Goal: Task Accomplishment & Management: Manage account settings

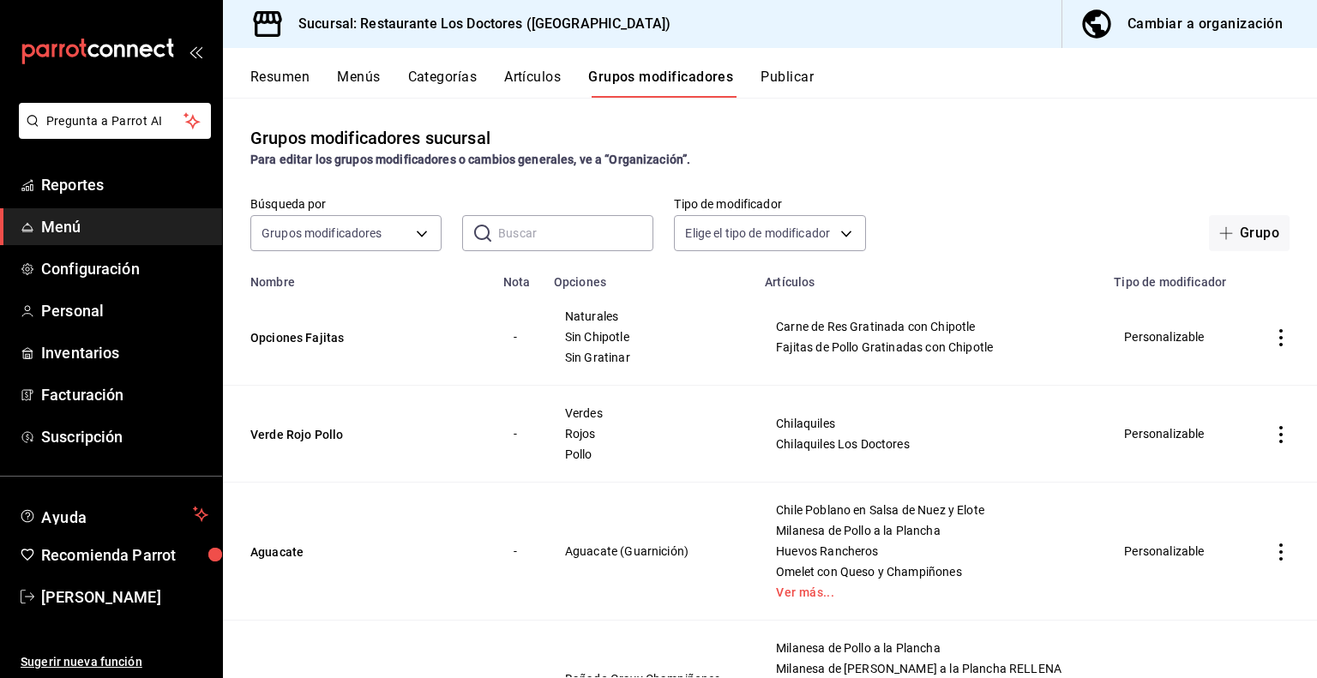
click at [535, 77] on button "Artículos" at bounding box center [532, 83] width 57 height 29
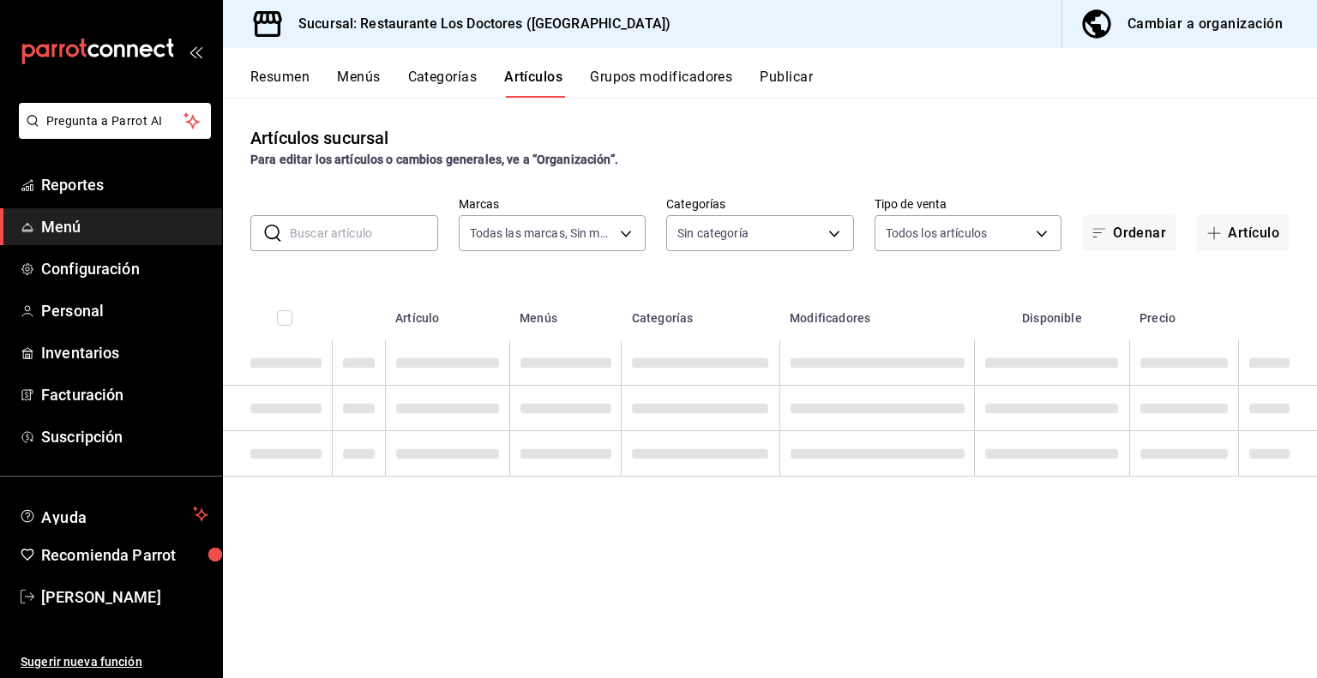
type input "269702e0-5912-4416-965b-3ce4215a42b7"
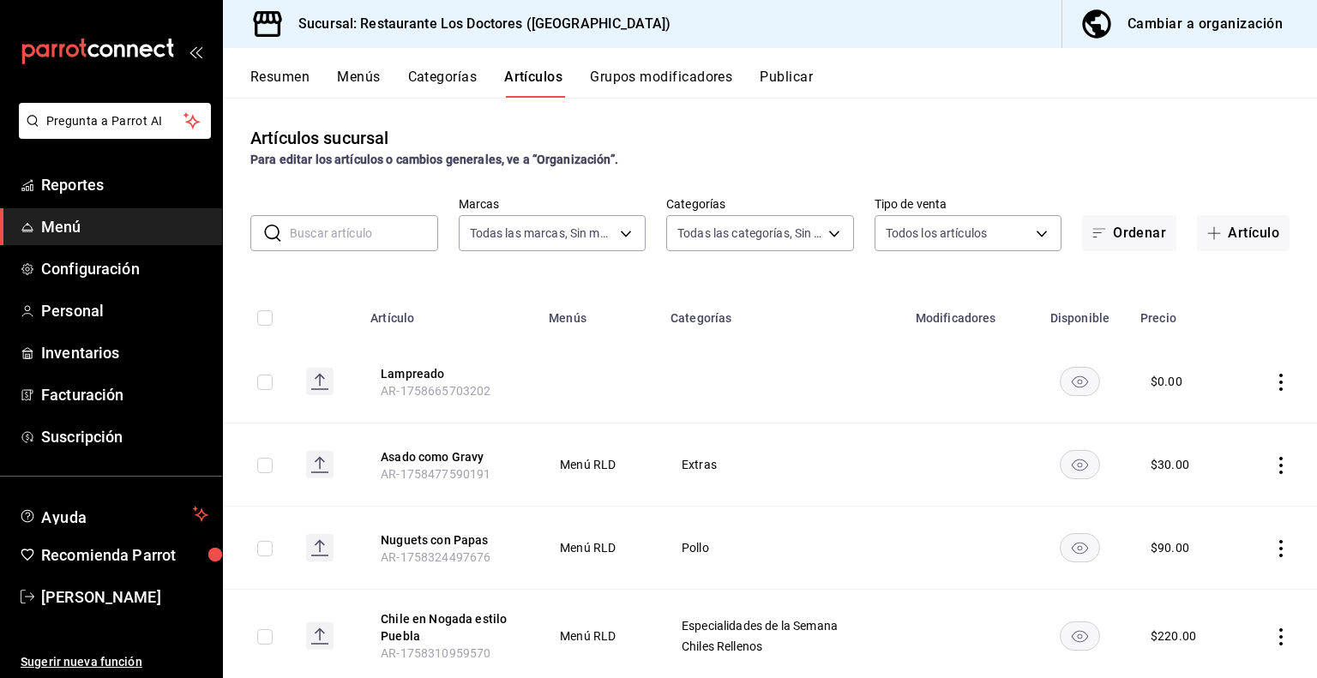
type input "172f5f52-2fbd-4857-9cbf-8bd92211e6b6,e40f68c4-5470-4488-bb64-5a0d73682263,e37cb…"
click at [1231, 230] on button "Artículo" at bounding box center [1243, 233] width 93 height 36
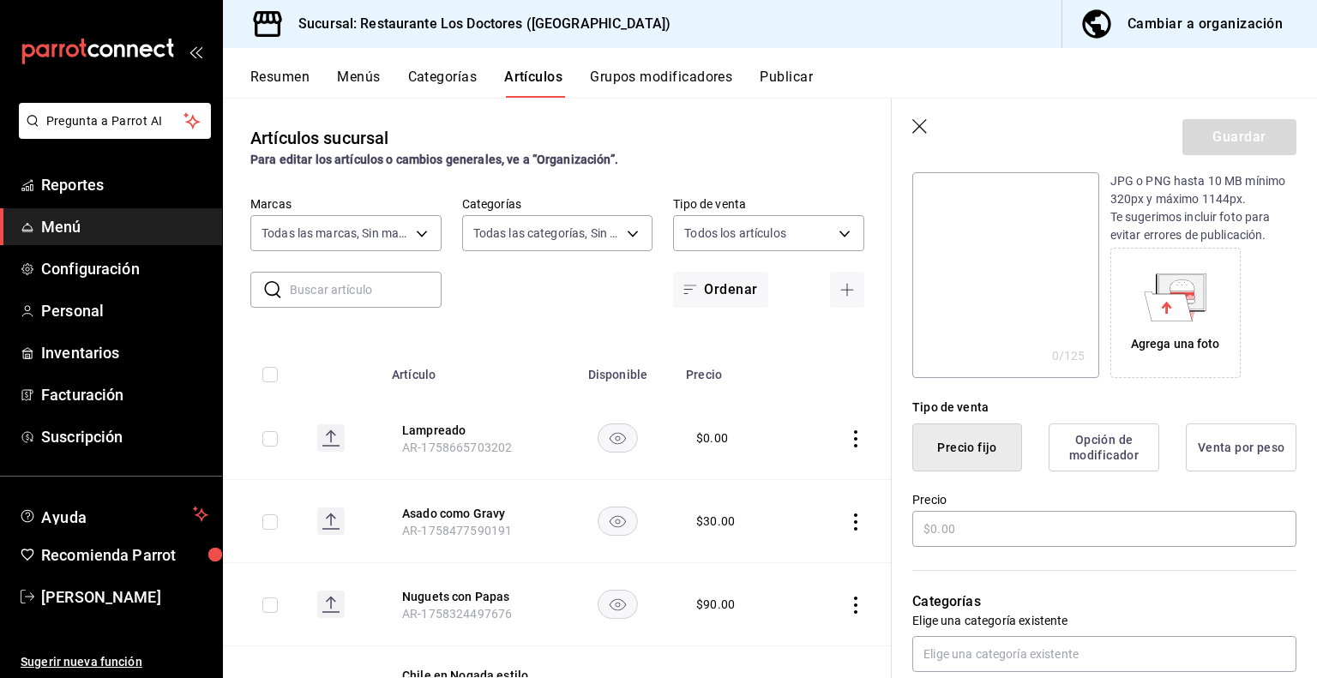
scroll to position [400, 0]
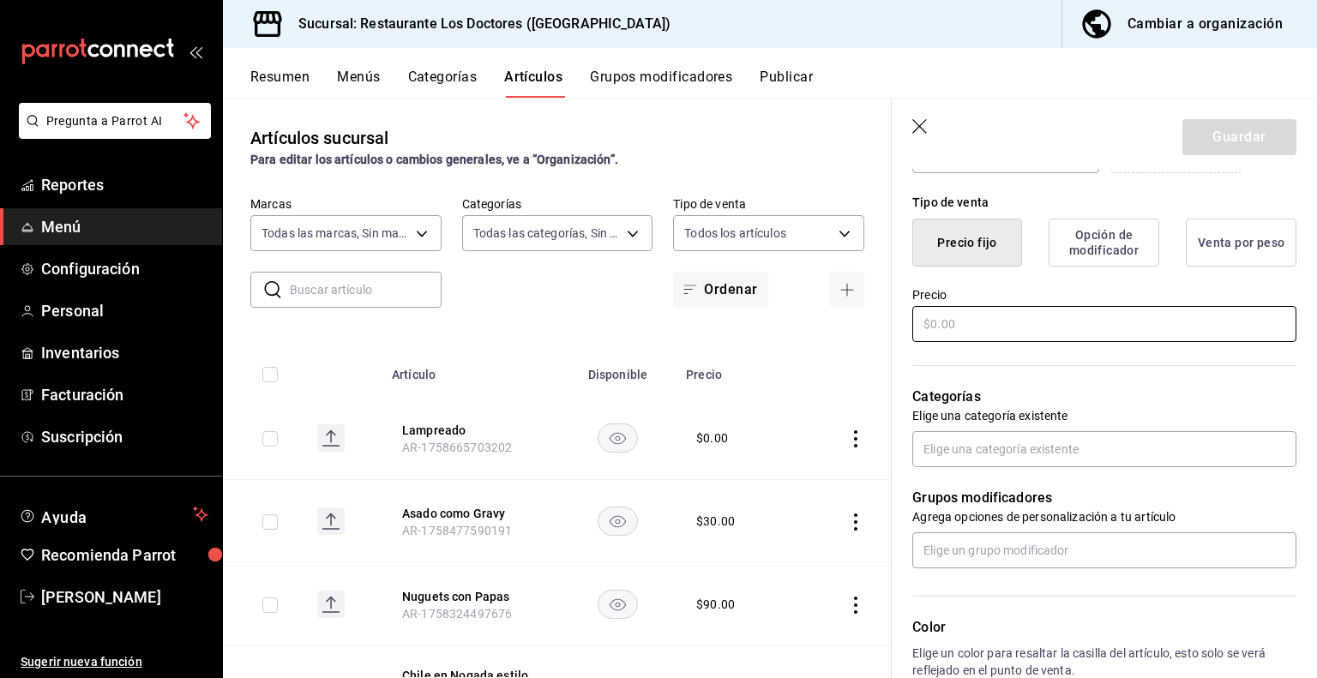
type input "MEDIO Aguacate"
click at [974, 310] on input "text" at bounding box center [1104, 324] width 384 height 36
type input "$40.00"
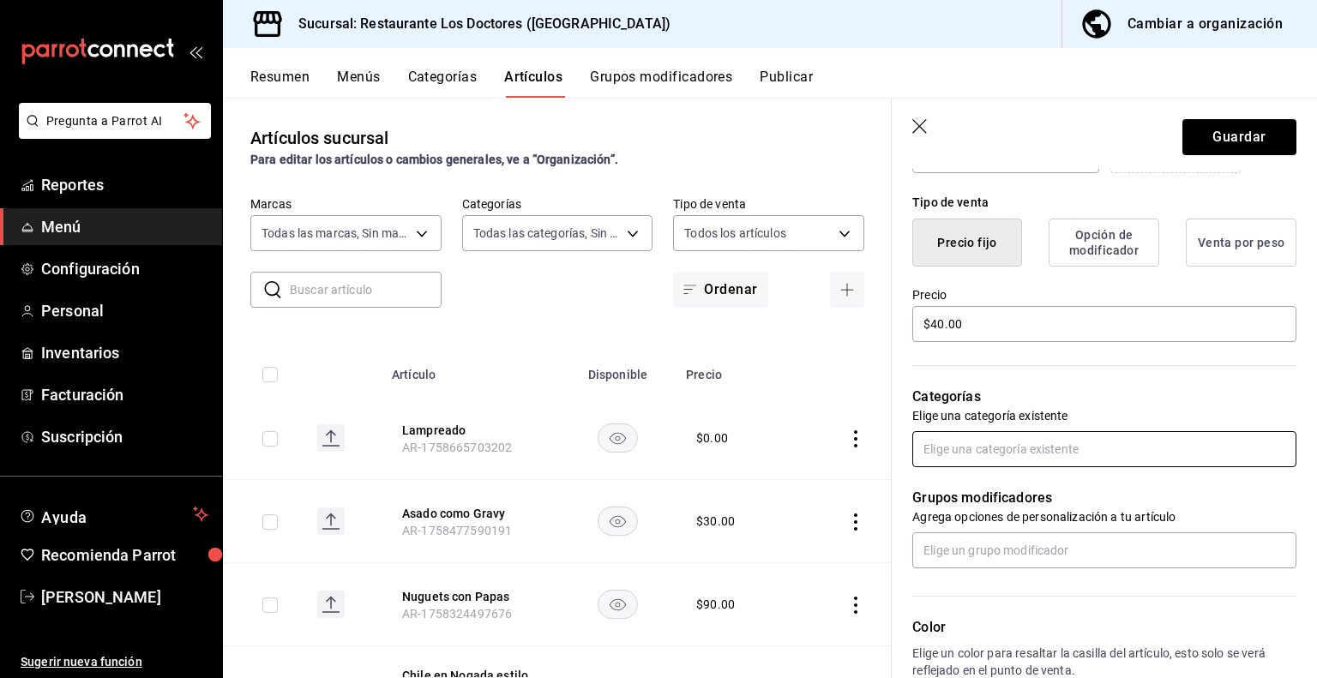
click at [1038, 448] on input "text" at bounding box center [1104, 449] width 384 height 36
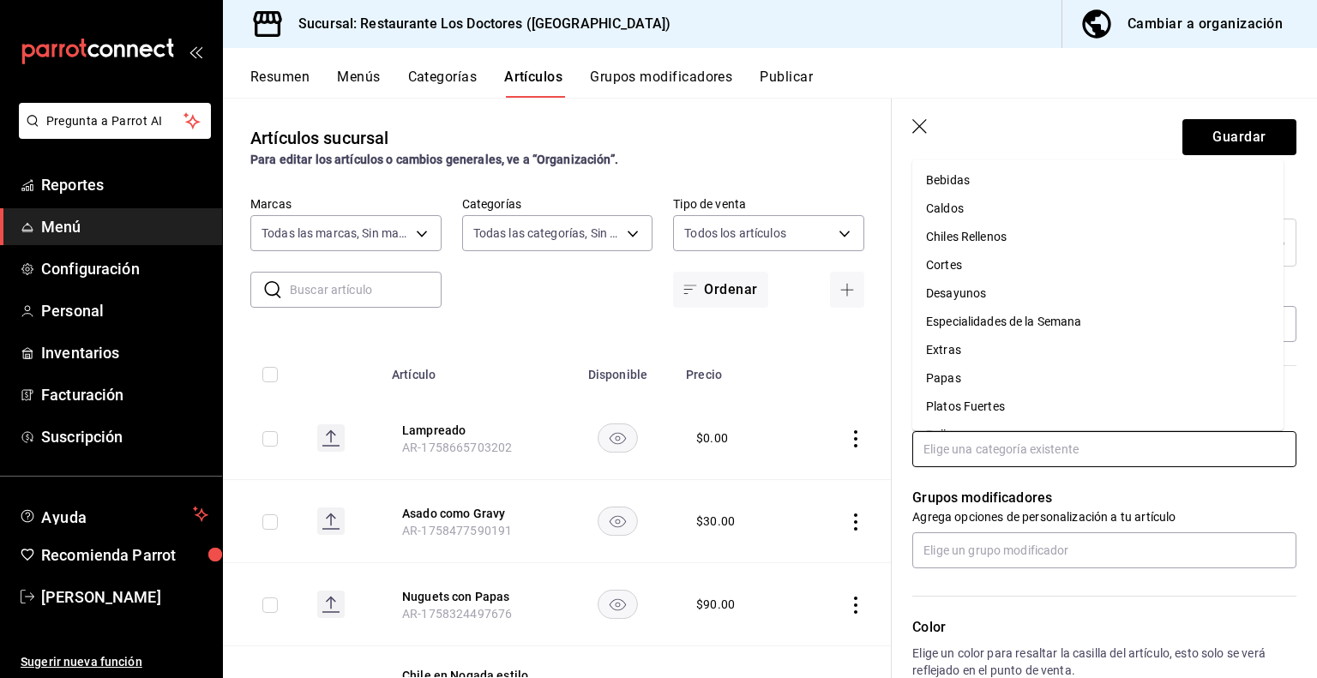
click at [955, 353] on li "Extras" at bounding box center [1097, 350] width 371 height 28
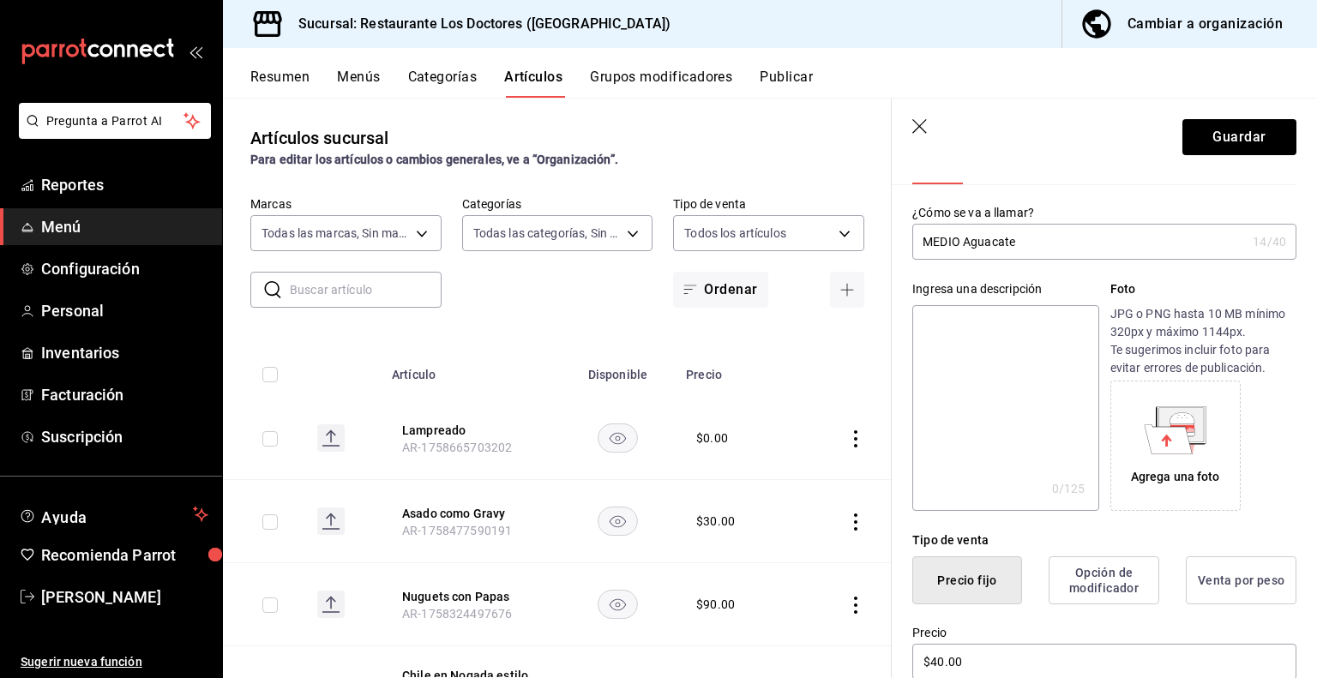
scroll to position [0, 0]
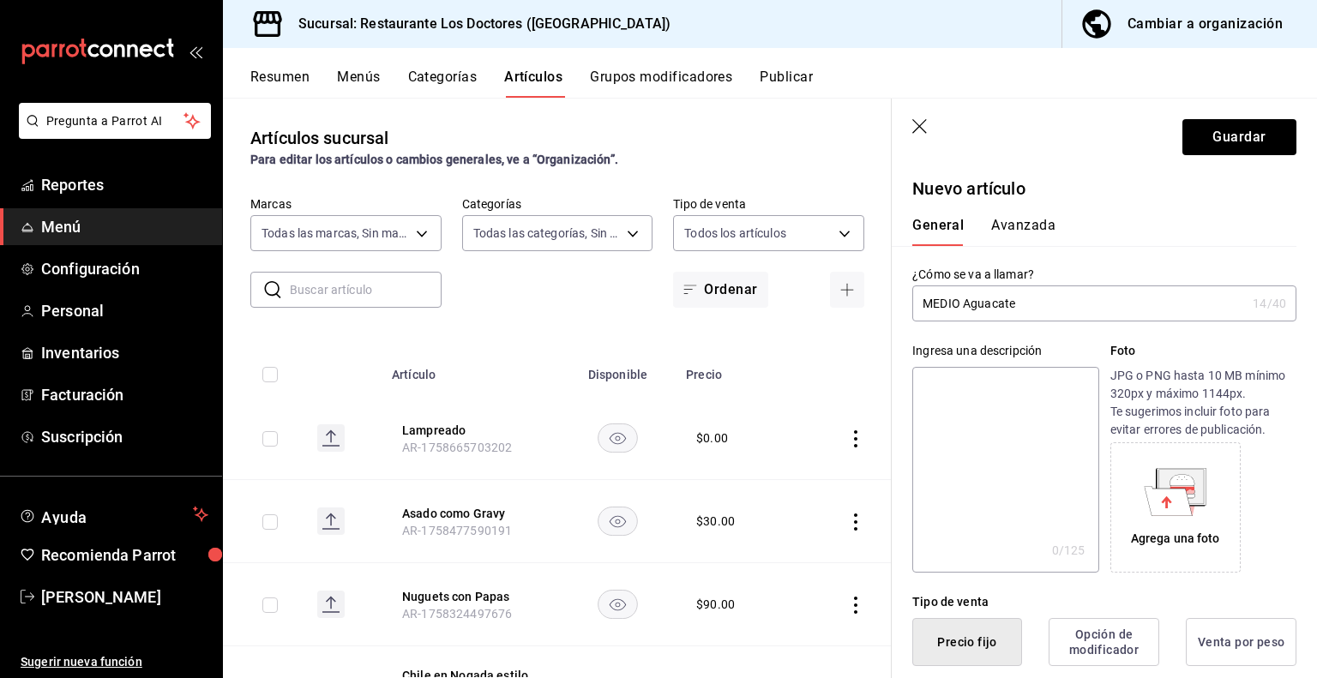
click at [1026, 308] on input "MEDIO Aguacate" at bounding box center [1079, 303] width 334 height 34
type input "M"
type input "Aguacate MEDIO"
click at [1212, 144] on button "Guardar" at bounding box center [1239, 137] width 114 height 36
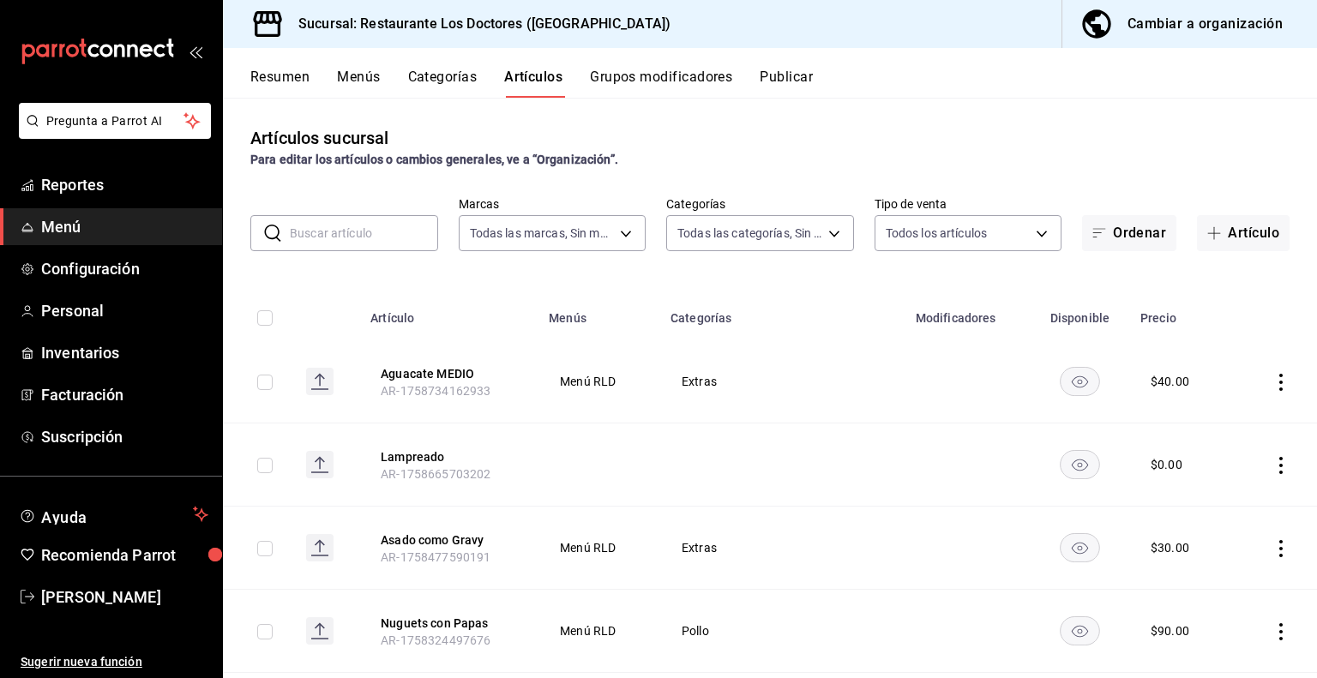
click at [1272, 379] on icon "actions" at bounding box center [1280, 382] width 17 height 17
click at [1221, 294] on div at bounding box center [658, 339] width 1317 height 678
click at [64, 274] on span "Configuración" at bounding box center [124, 268] width 167 height 23
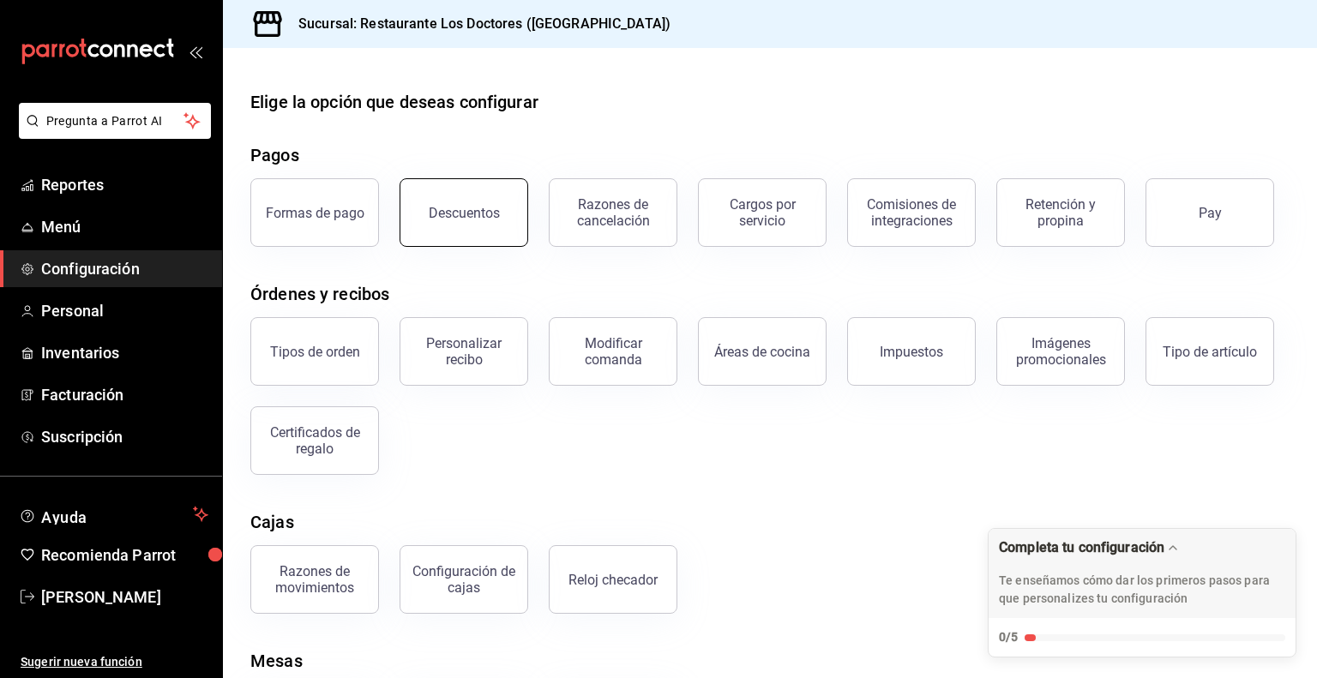
click at [484, 204] on button "Descuentos" at bounding box center [464, 212] width 129 height 69
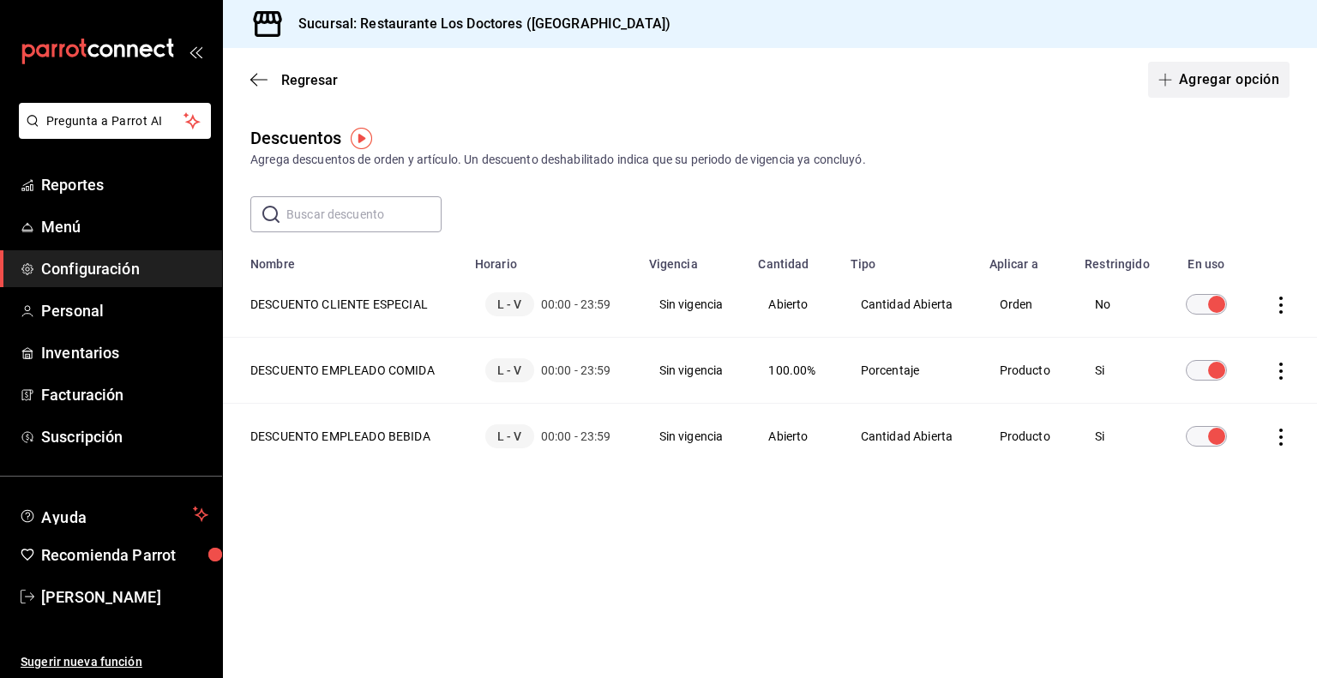
click at [1196, 81] on button "Agregar opción" at bounding box center [1218, 80] width 141 height 36
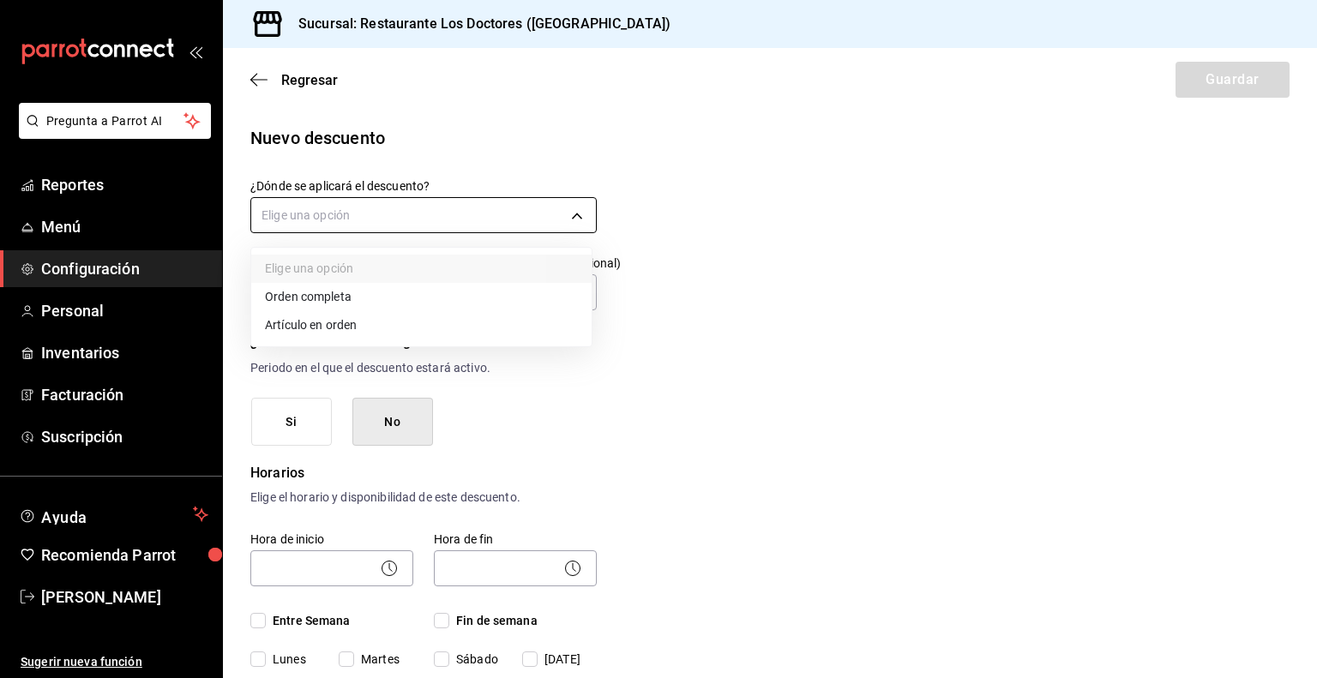
click at [383, 215] on body "Pregunta a Parrot AI Reportes Menú Configuración Personal Inventarios Facturaci…" at bounding box center [658, 339] width 1317 height 678
click at [341, 323] on li "Artículo en orden" at bounding box center [421, 325] width 340 height 28
type input "ORDER_ITEM"
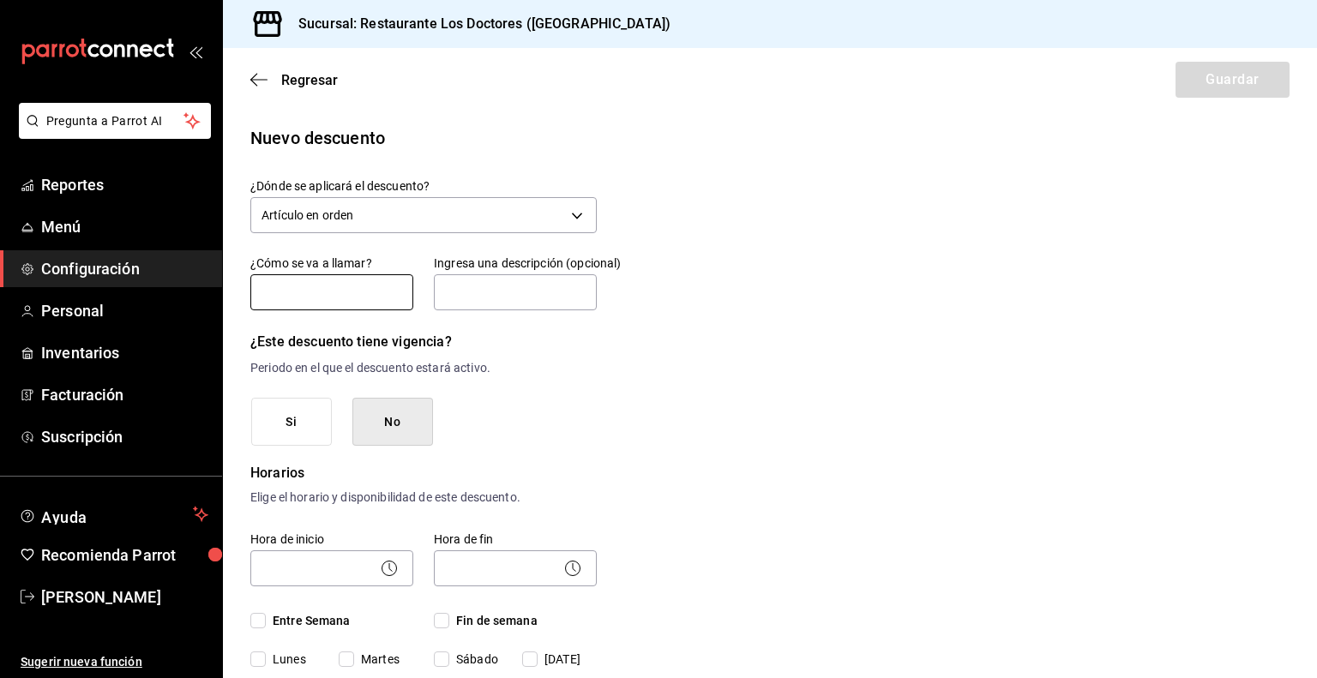
click at [343, 298] on input "text" at bounding box center [331, 292] width 163 height 36
type input "d"
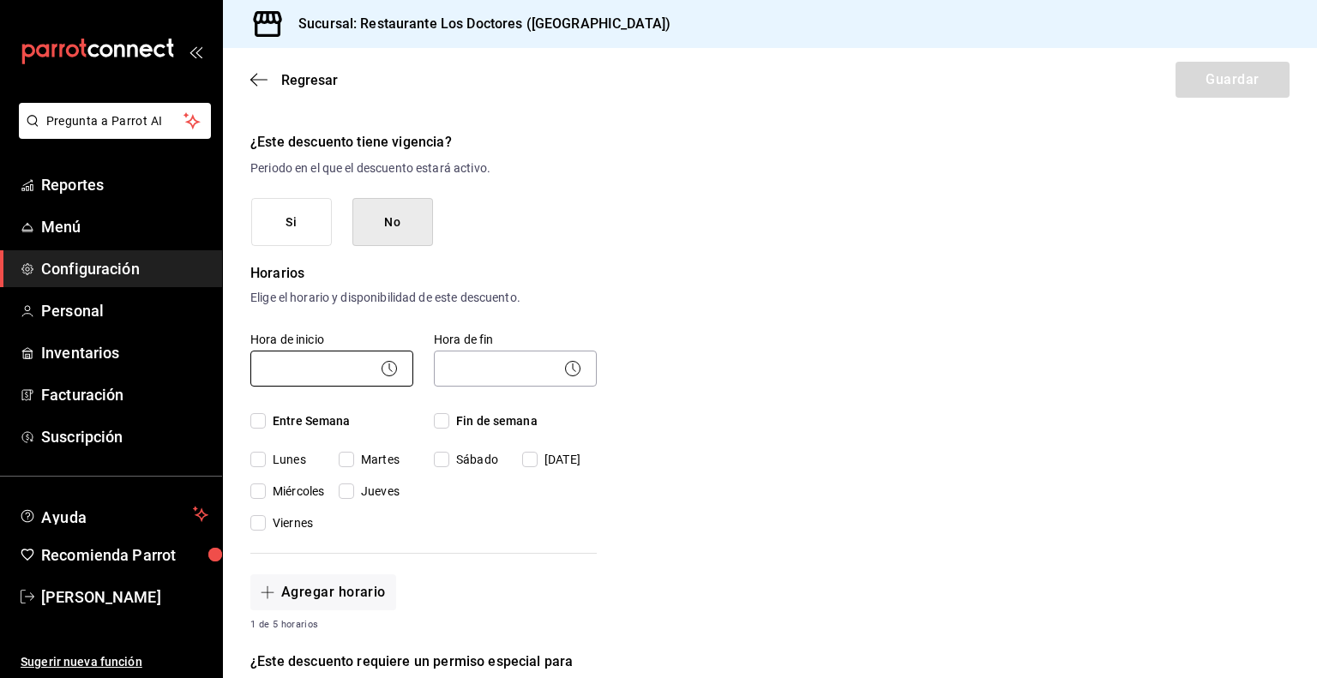
type input "DESCUENTO PLATILLO CLIENTE ESPECIAL"
click at [333, 358] on body "Pregunta a Parrot AI Reportes Menú Configuración Personal Inventarios Facturaci…" at bounding box center [658, 339] width 1317 height 678
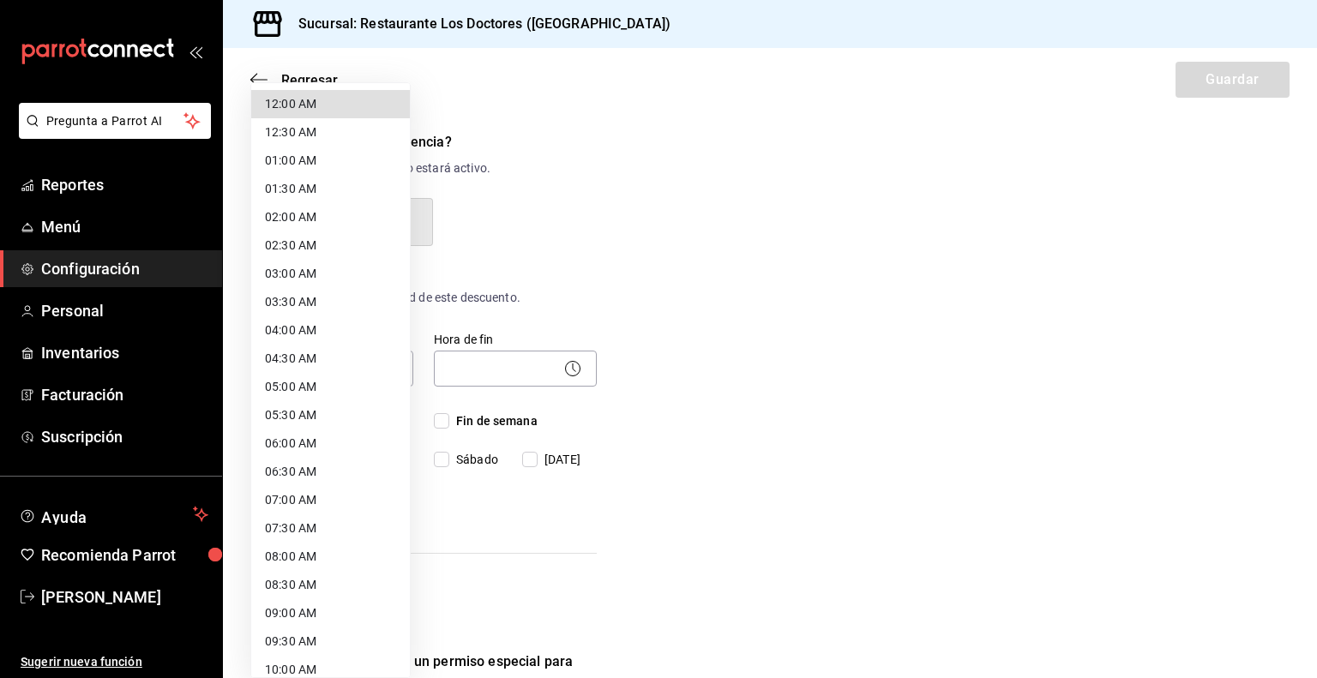
click at [291, 95] on li "12:00 AM" at bounding box center [330, 104] width 159 height 28
type input "00:00"
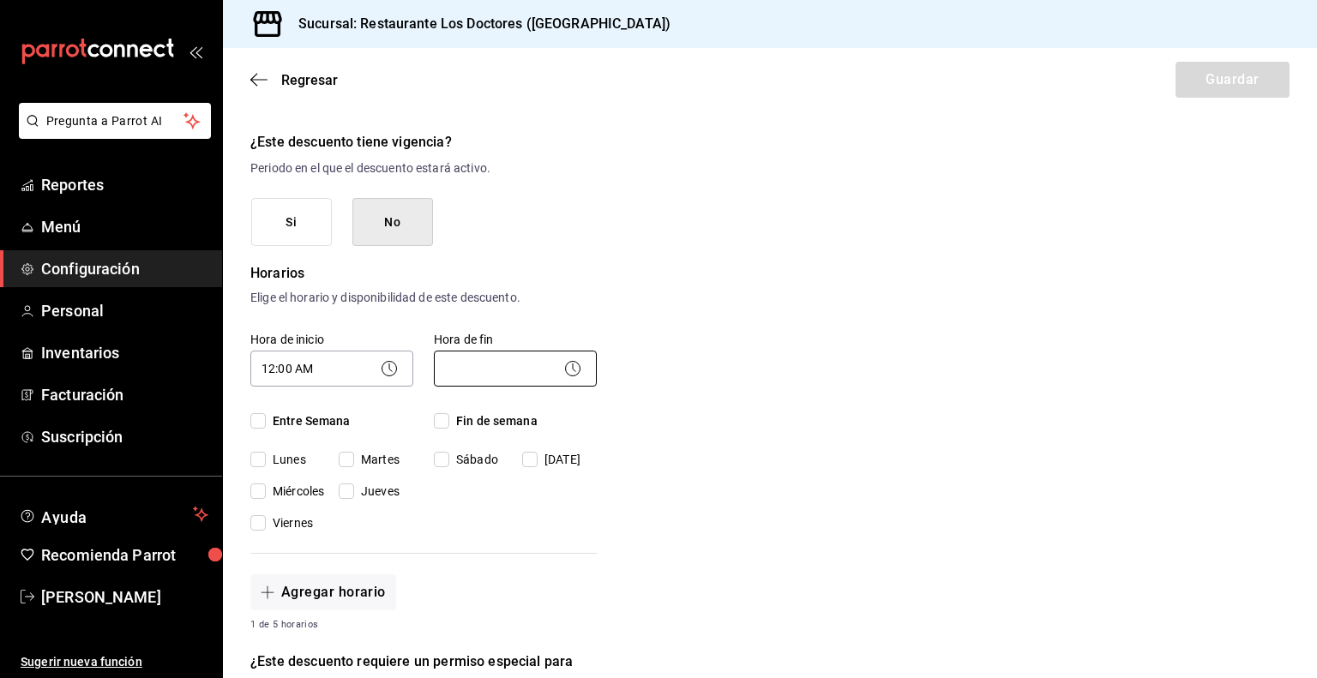
click at [482, 352] on body "Pregunta a Parrot AI Reportes Menú Configuración Personal Inventarios Facturaci…" at bounding box center [658, 339] width 1317 height 678
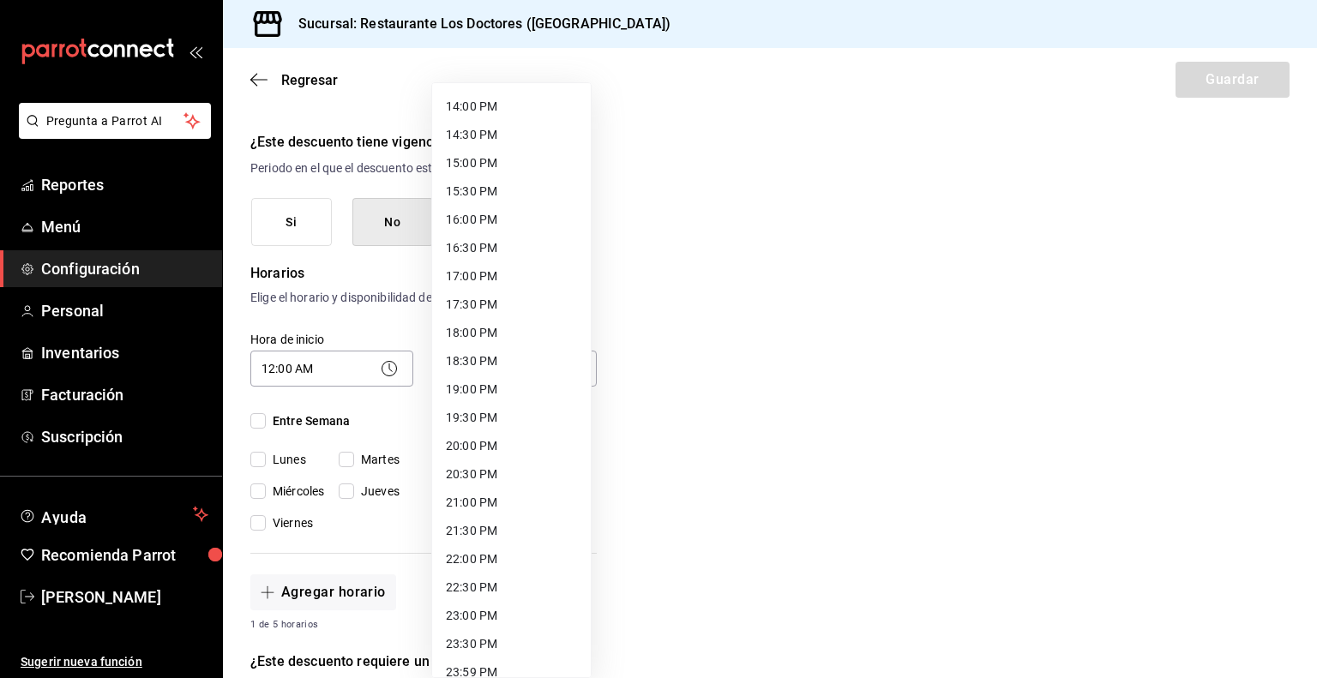
scroll to position [805, 0]
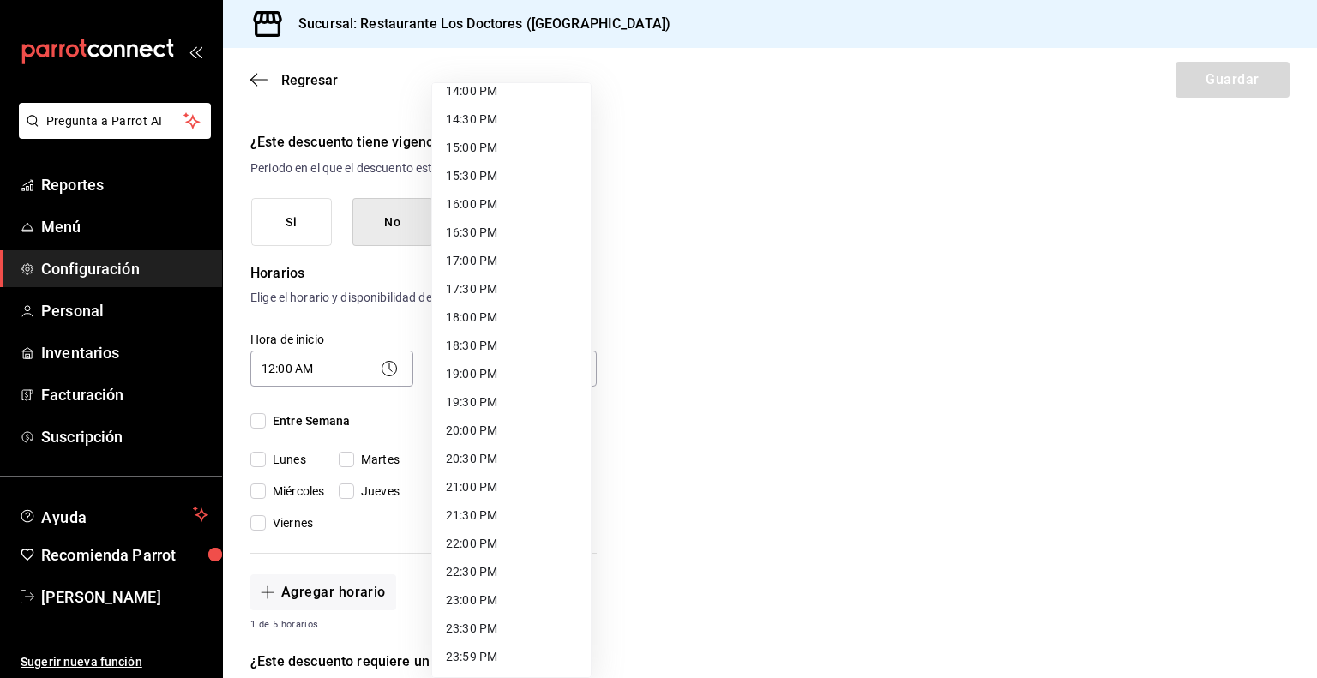
click at [486, 652] on li "23:59 PM" at bounding box center [511, 657] width 159 height 28
type input "23:59"
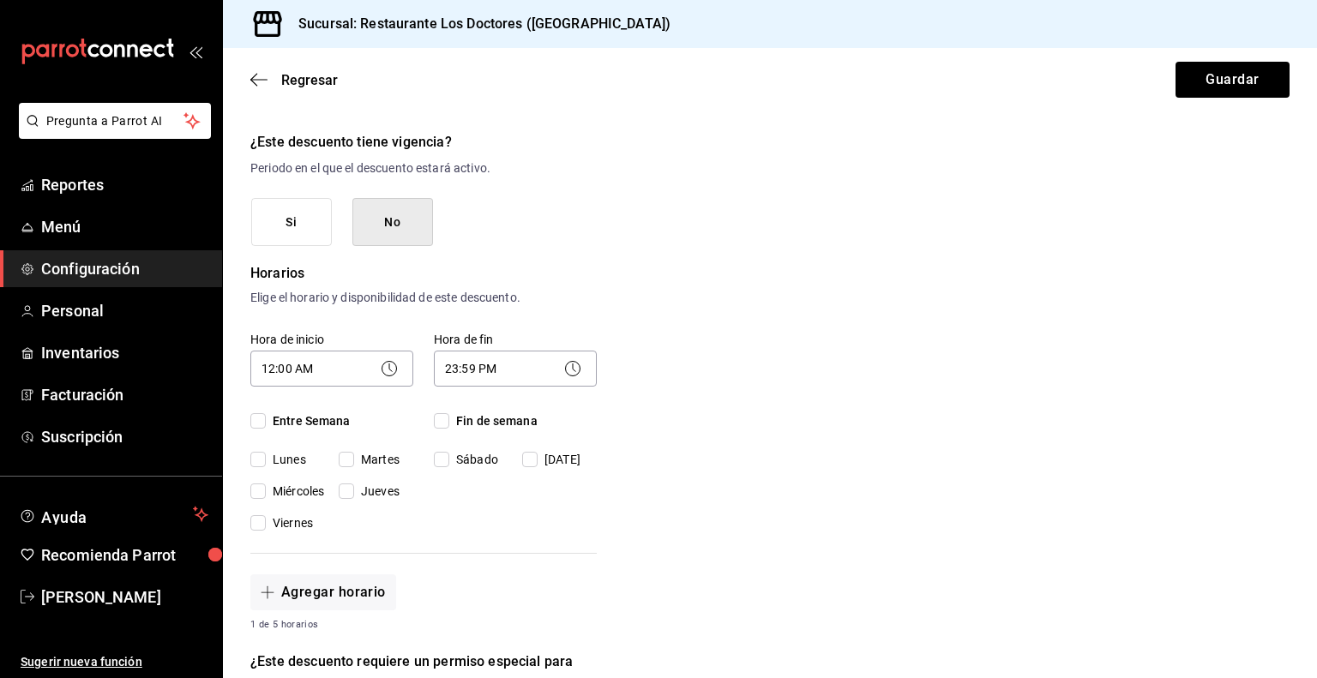
click at [262, 423] on input "Entre Semana" at bounding box center [257, 420] width 15 height 15
checkbox input "true"
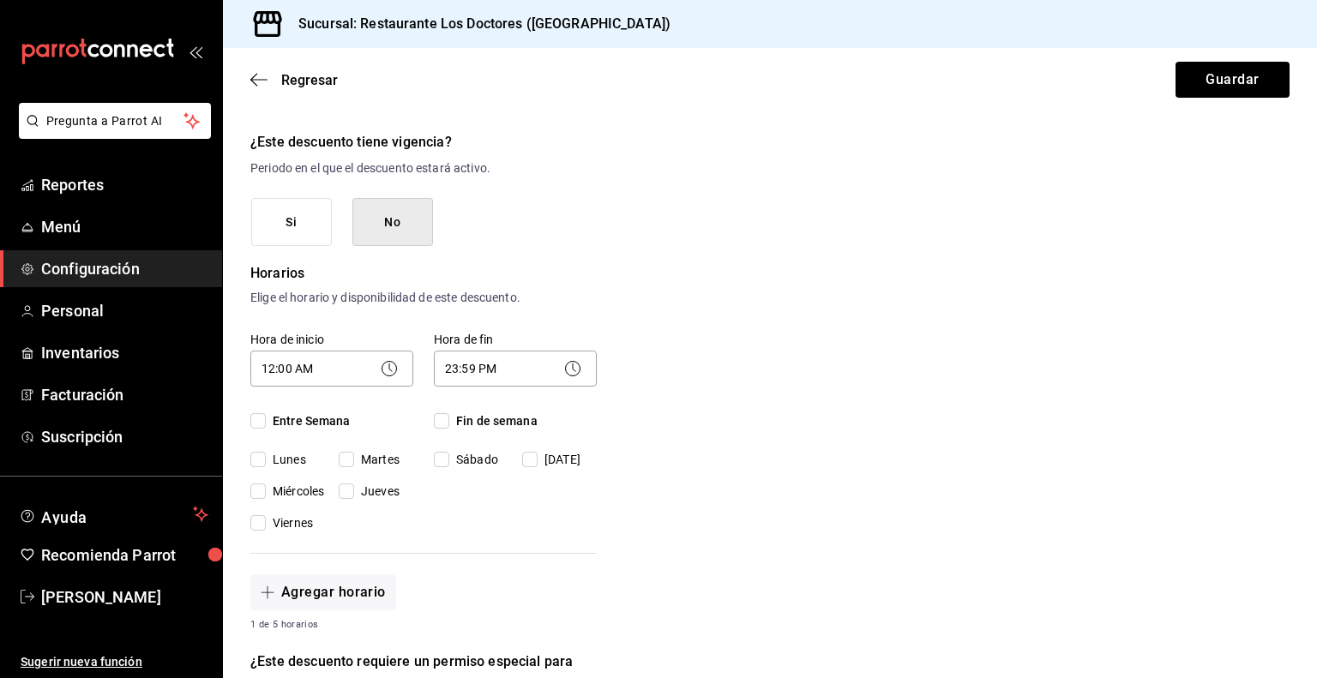
checkbox input "true"
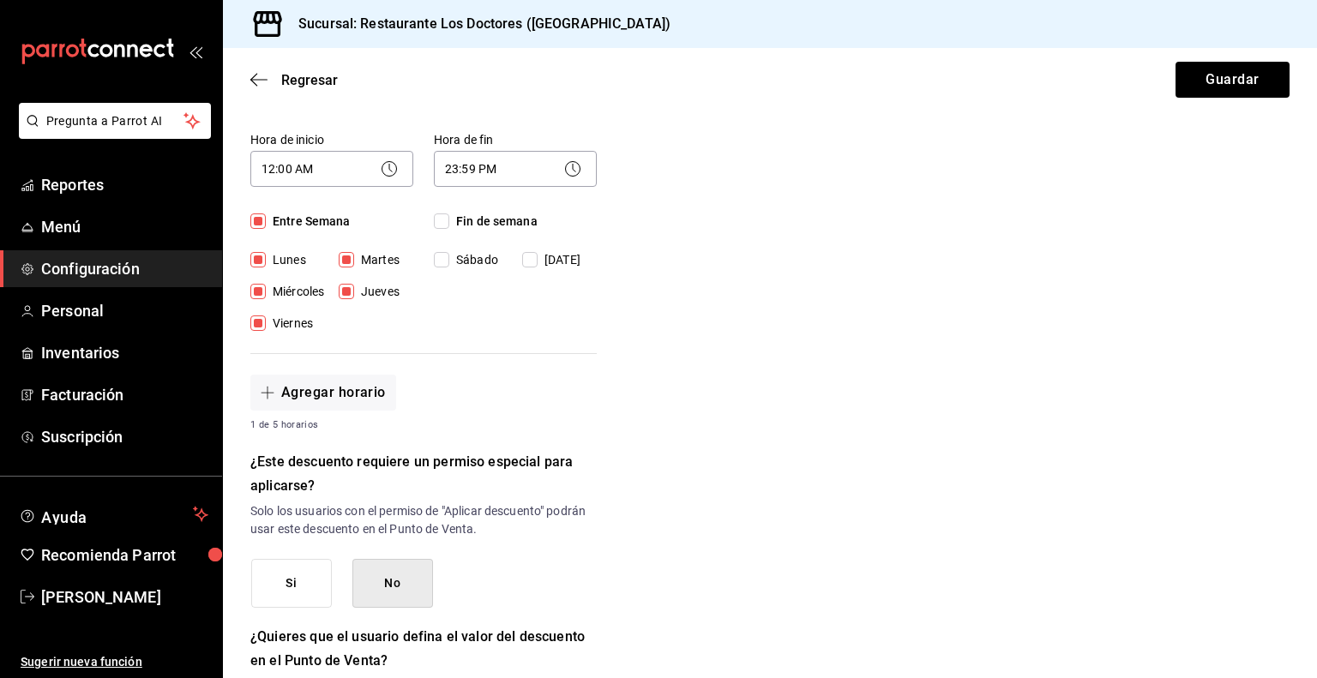
scroll to position [600, 0]
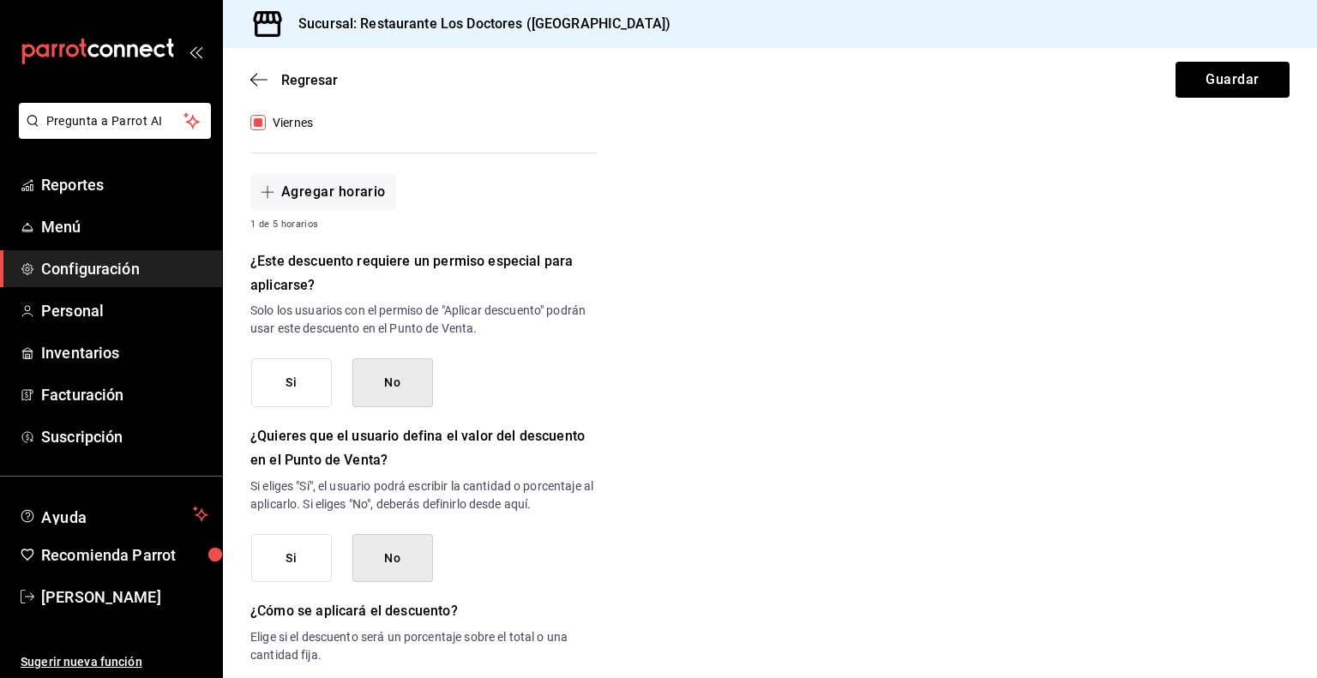
click at [316, 376] on button "Si" at bounding box center [291, 382] width 81 height 49
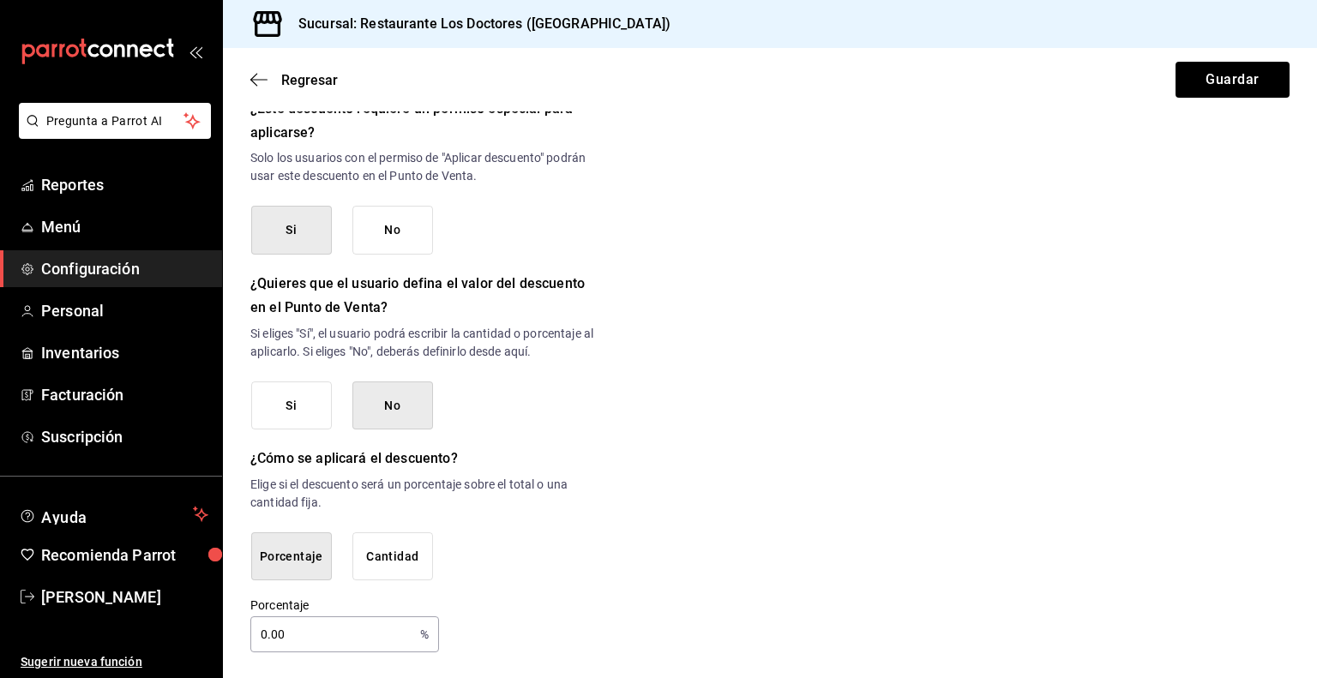
click at [296, 411] on button "Si" at bounding box center [291, 406] width 81 height 49
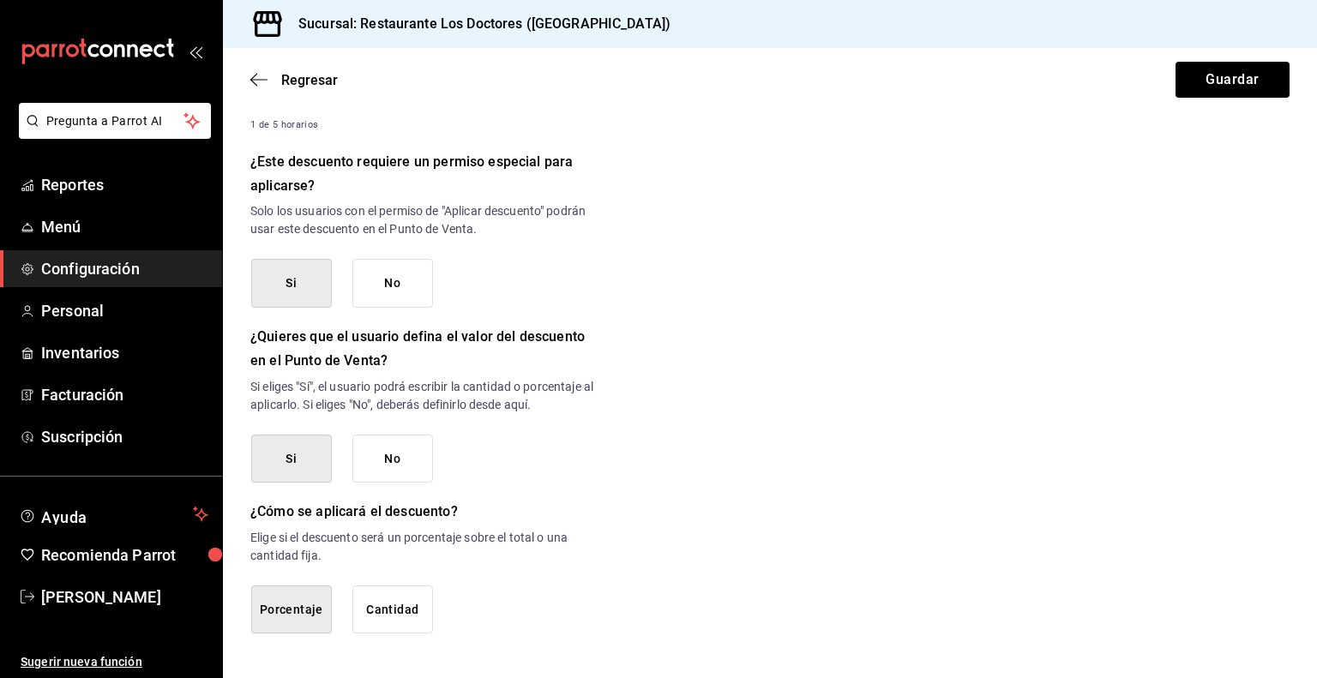
scroll to position [698, 0]
click at [414, 619] on button "Cantidad" at bounding box center [392, 611] width 81 height 49
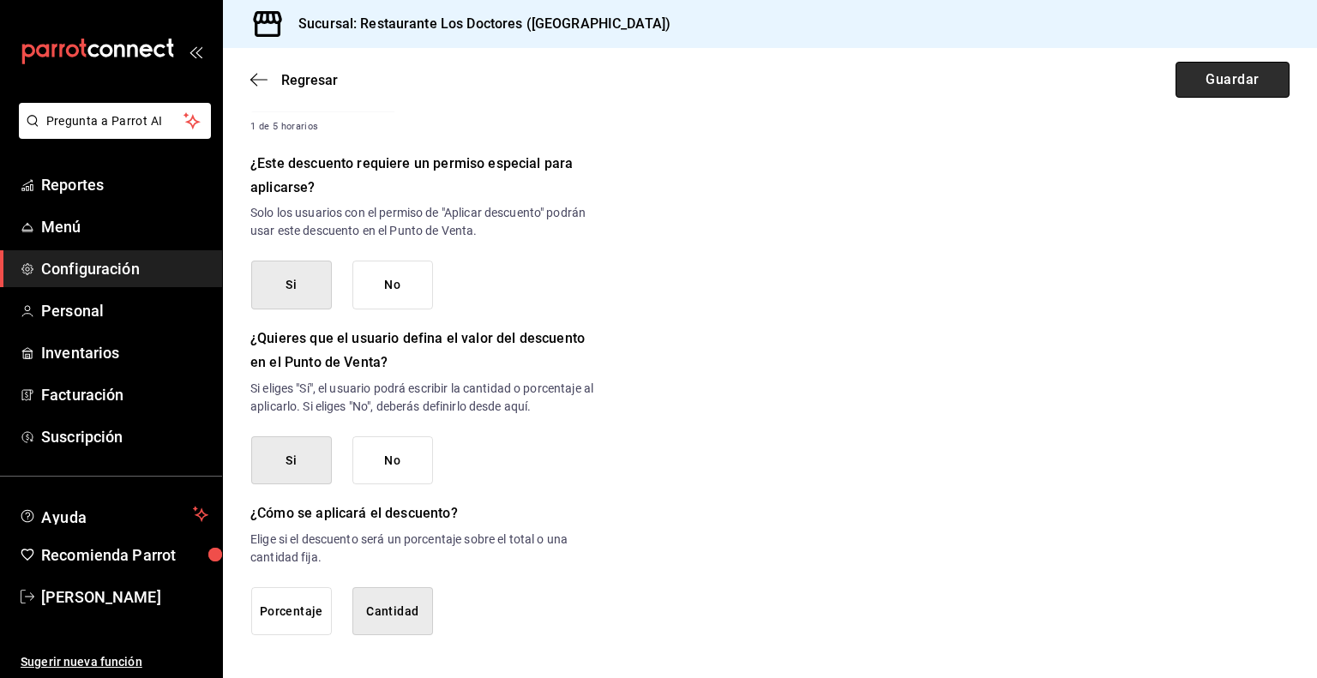
click at [1239, 87] on button "Guardar" at bounding box center [1233, 80] width 114 height 36
